Goal: Find specific page/section: Find specific page/section

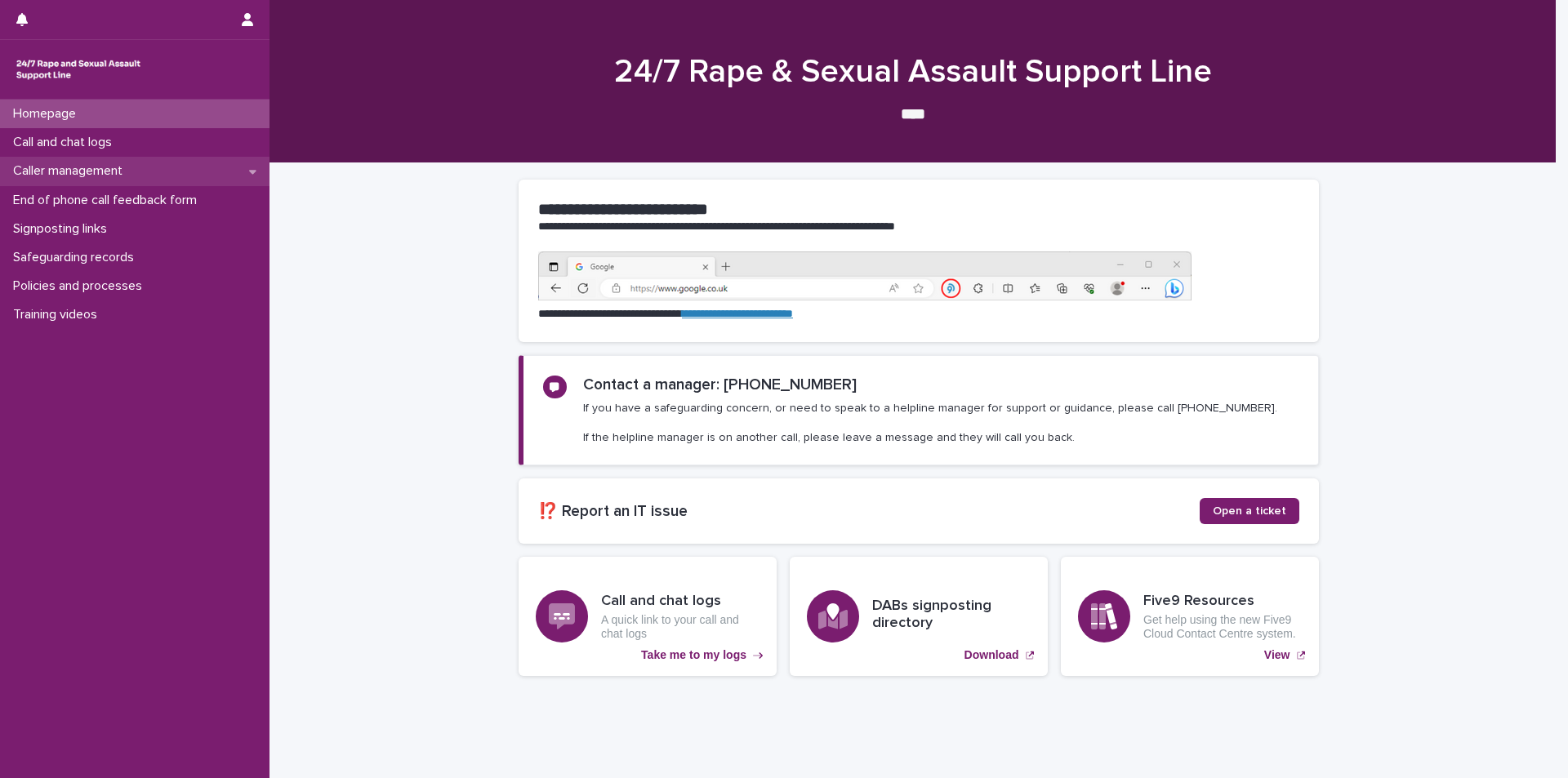
click at [105, 176] on p "Caller management" at bounding box center [71, 170] width 129 height 15
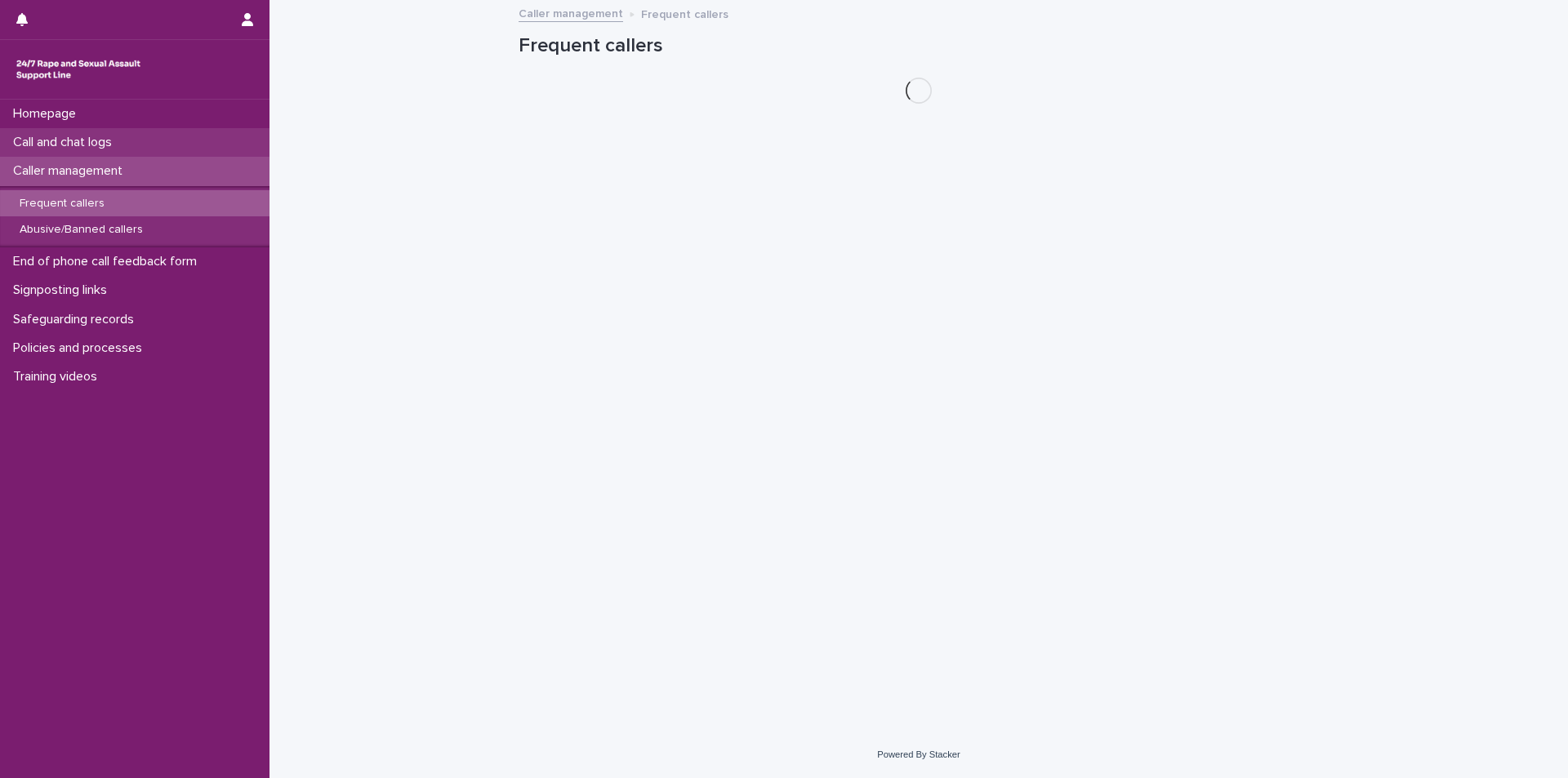
click at [124, 141] on p "Call and chat logs" at bounding box center [65, 141] width 118 height 15
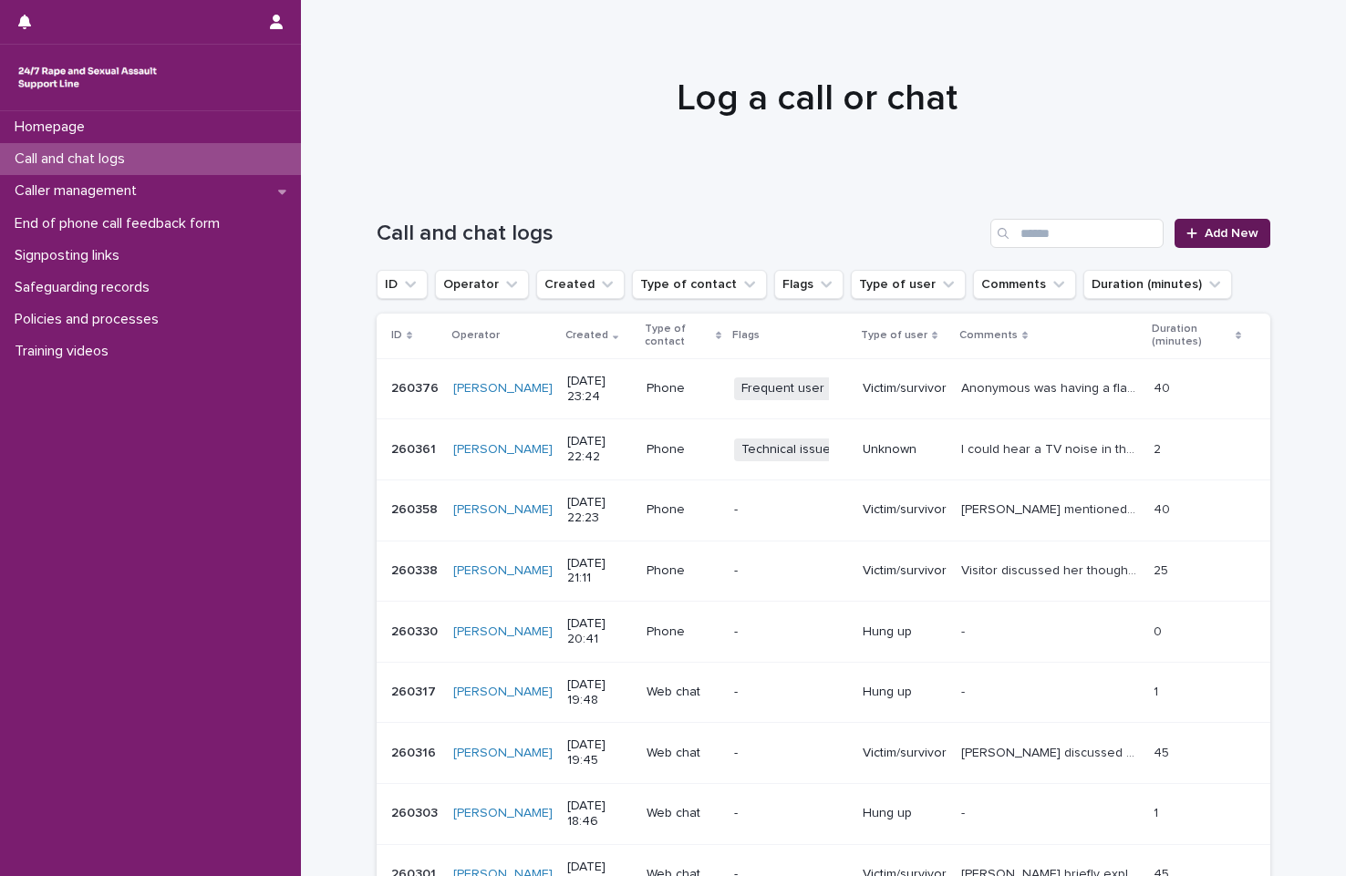
click at [1191, 235] on icon at bounding box center [1191, 233] width 11 height 13
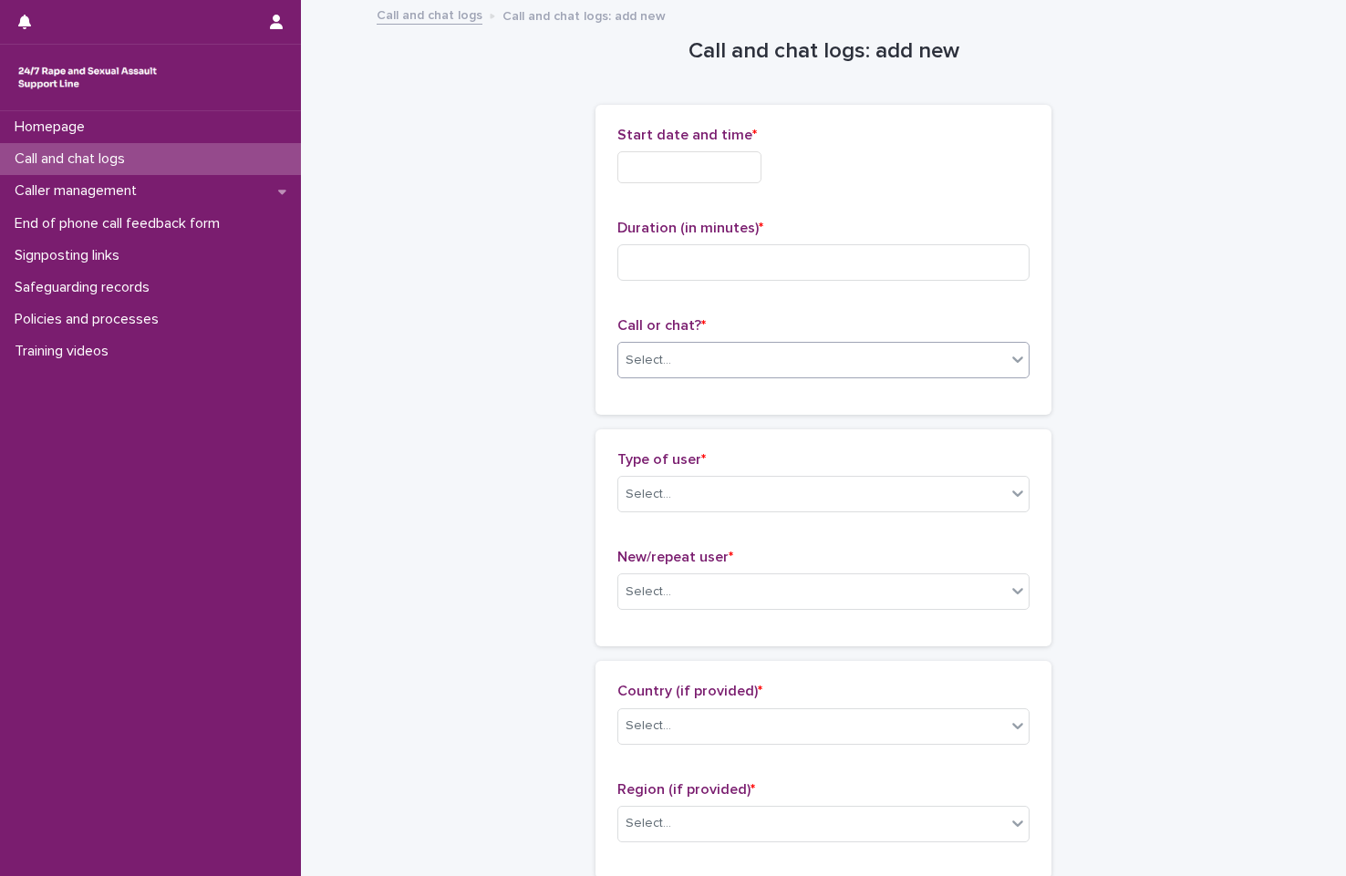
click at [655, 368] on div "Select..." at bounding box center [649, 360] width 46 height 19
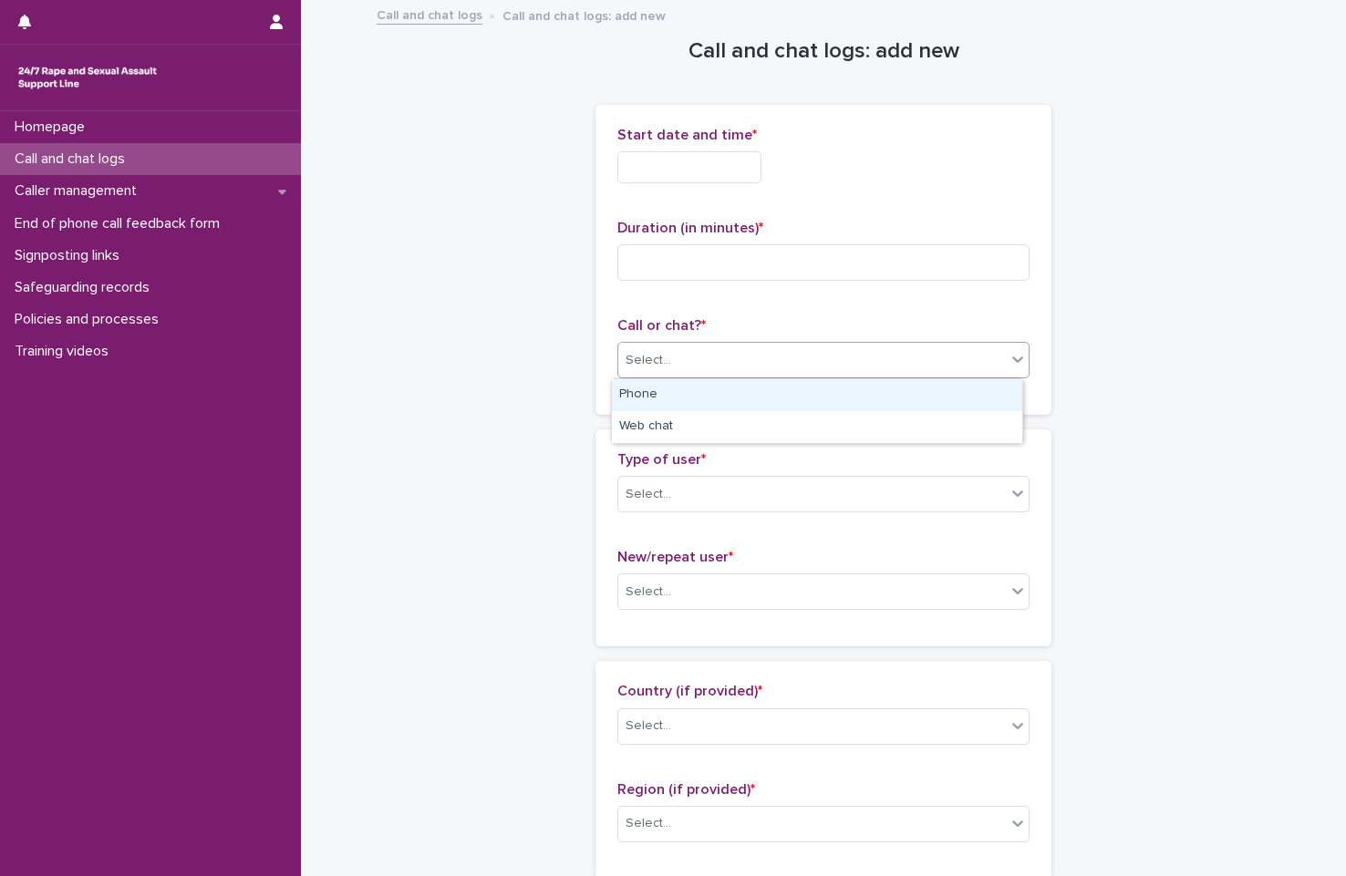
click at [663, 404] on div "Phone" at bounding box center [817, 395] width 410 height 32
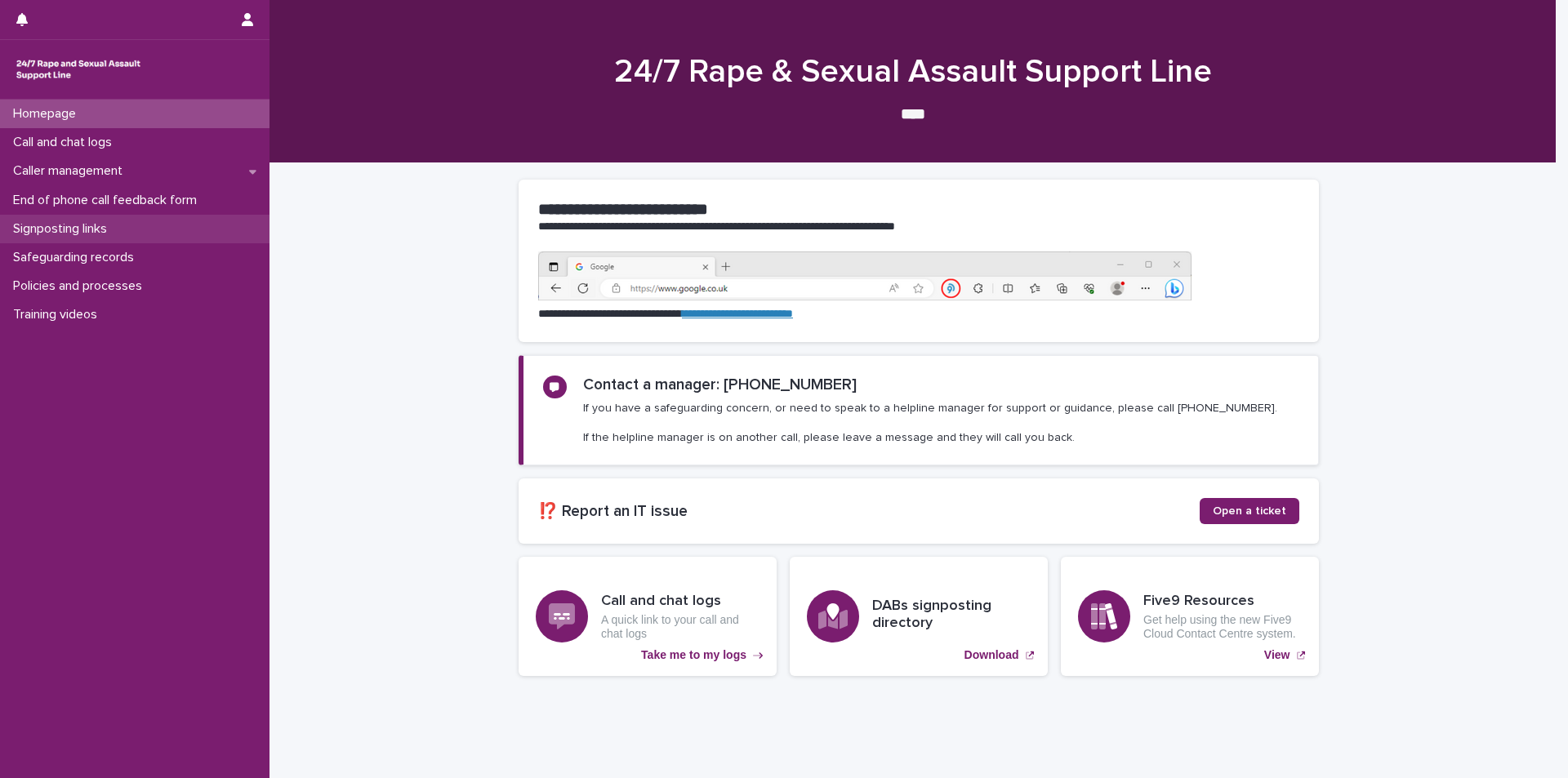
click at [169, 222] on div "Signposting links" at bounding box center [134, 229] width 270 height 29
